Goal: Register for event/course

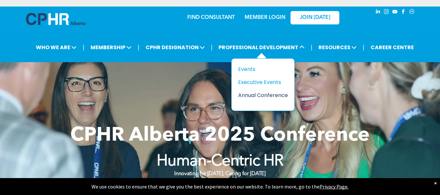
click at [254, 94] on div "Annual Conference" at bounding box center [260, 95] width 45 height 8
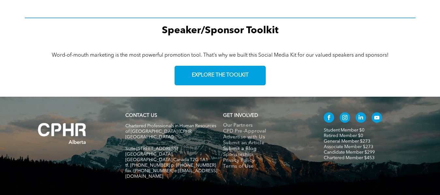
scroll to position [1008, 0]
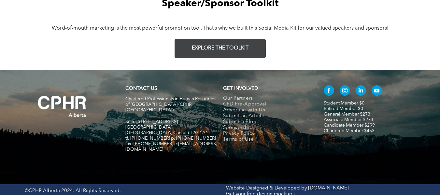
click at [241, 50] on span "EXPLORE THE TOOLKIT" at bounding box center [220, 48] width 57 height 6
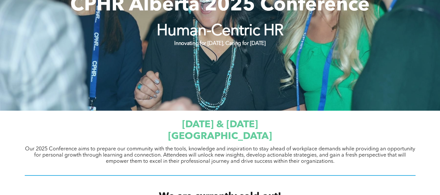
scroll to position [228, 0]
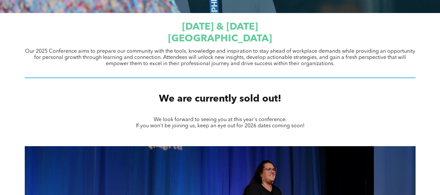
click at [241, 32] on span "[DATE] & [DATE]" at bounding box center [220, 27] width 76 height 10
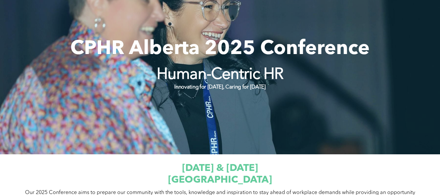
scroll to position [130, 0]
